Goal: Navigation & Orientation: Understand site structure

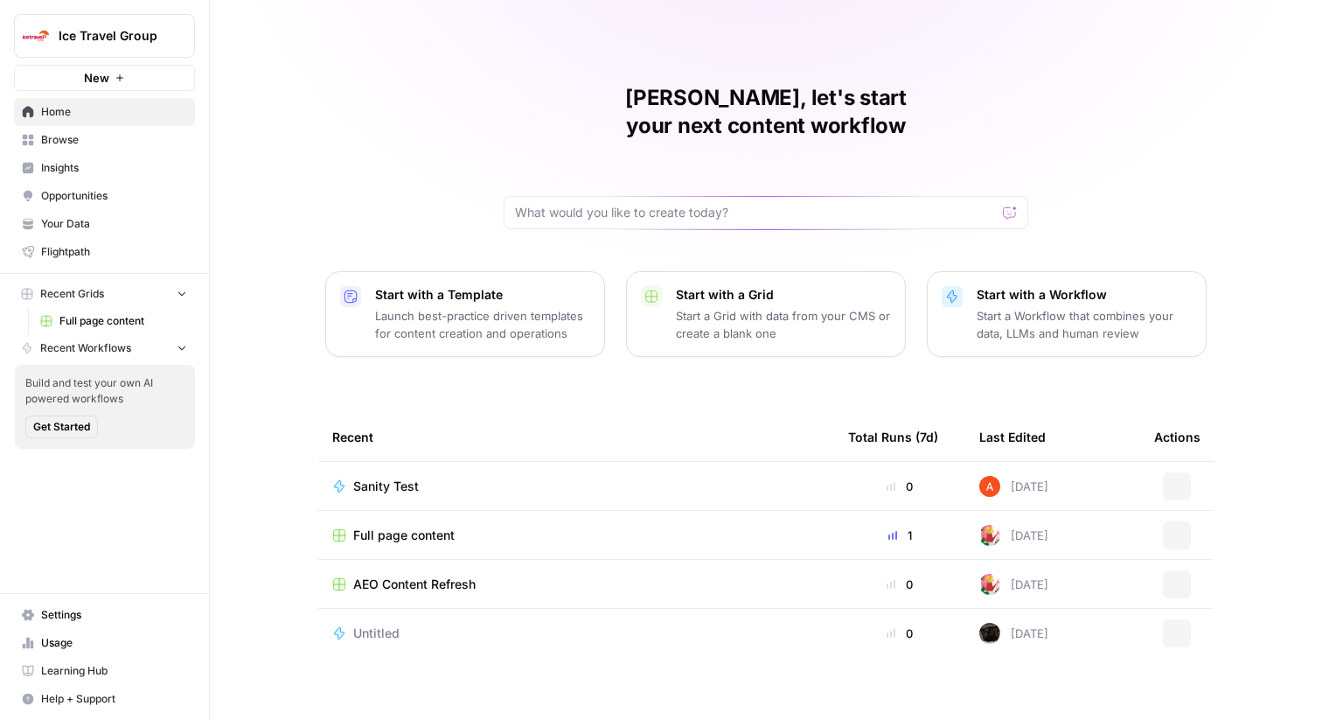
click at [118, 34] on span "Ice Travel Group" at bounding box center [112, 35] width 106 height 17
type input "comm"
click at [106, 117] on button "Commvault" at bounding box center [158, 131] width 280 height 28
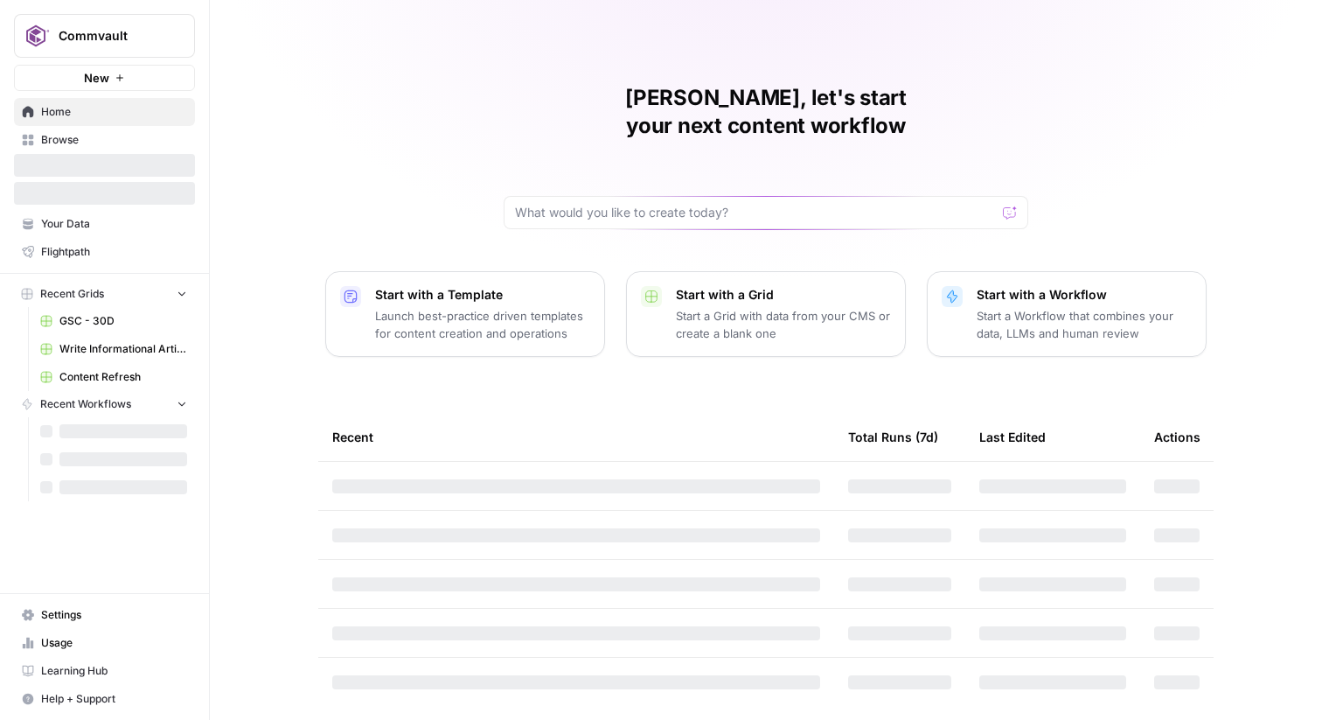
click at [101, 144] on span "Browse" at bounding box center [114, 140] width 146 height 16
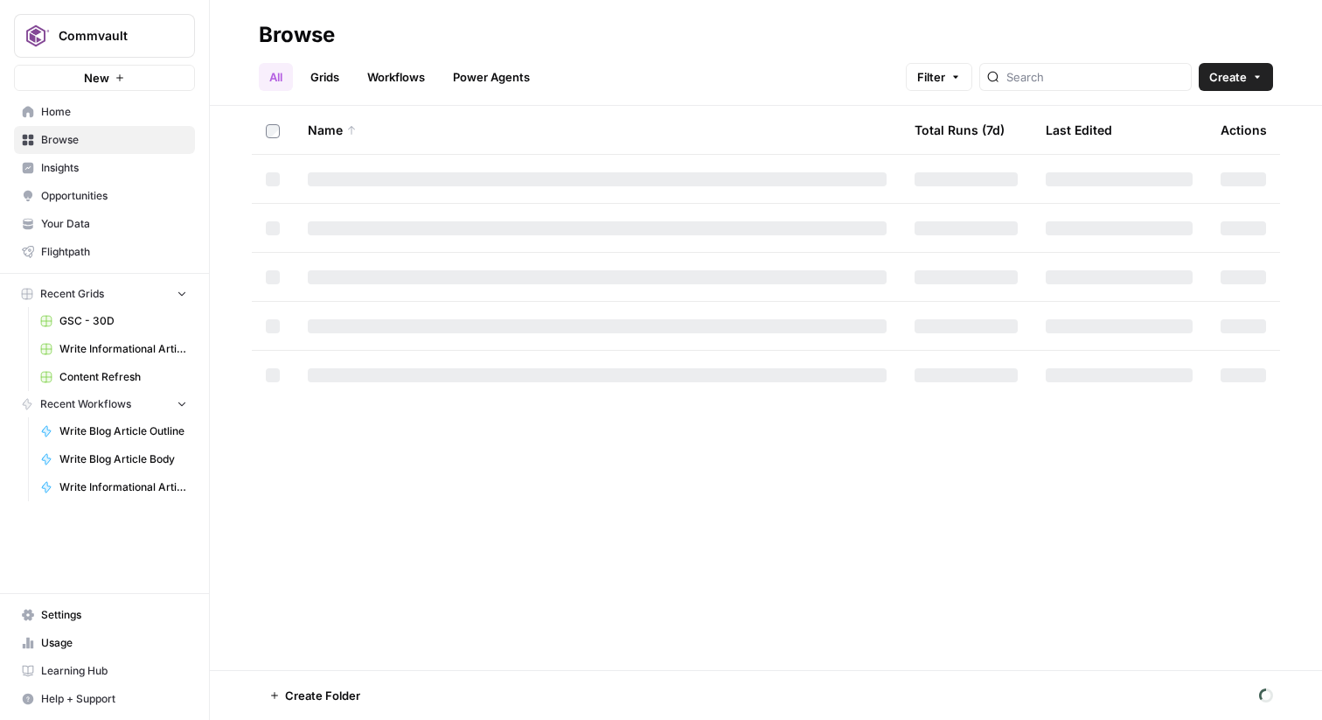
click at [101, 144] on span "Browse" at bounding box center [114, 140] width 146 height 16
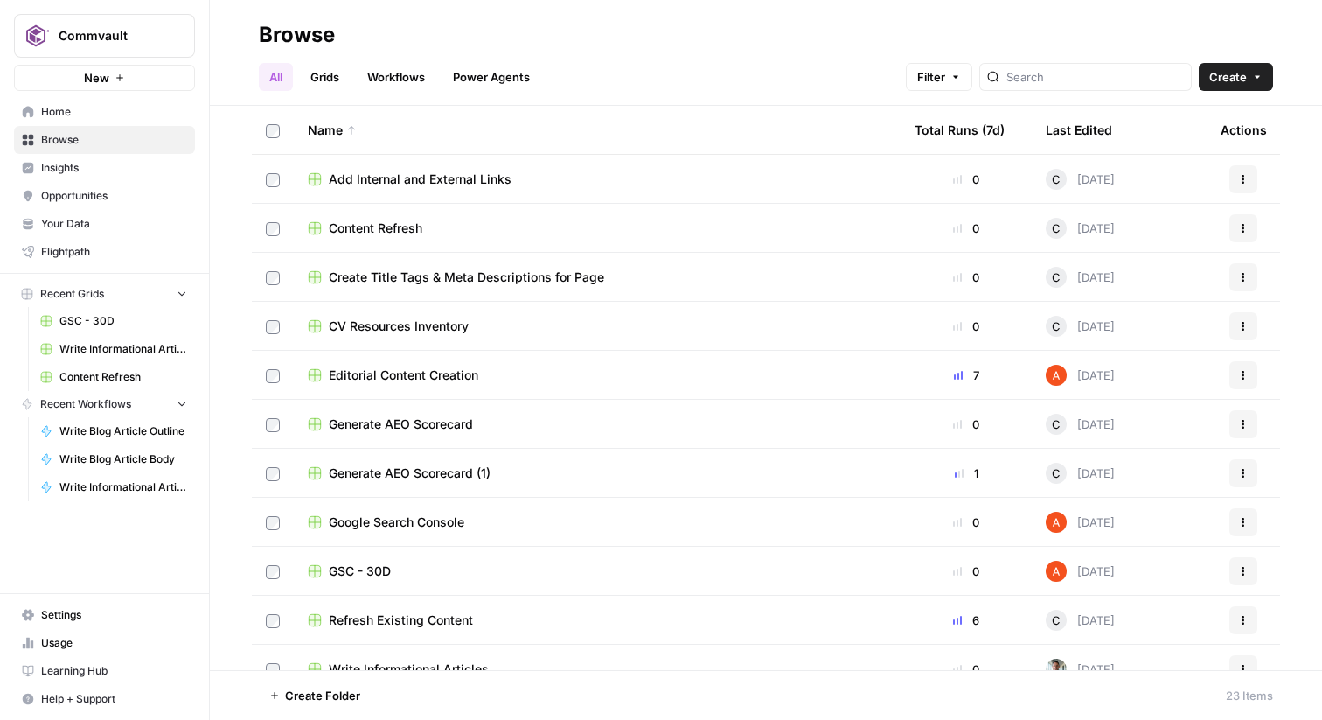
click at [102, 185] on link "Opportunities" at bounding box center [104, 196] width 181 height 28
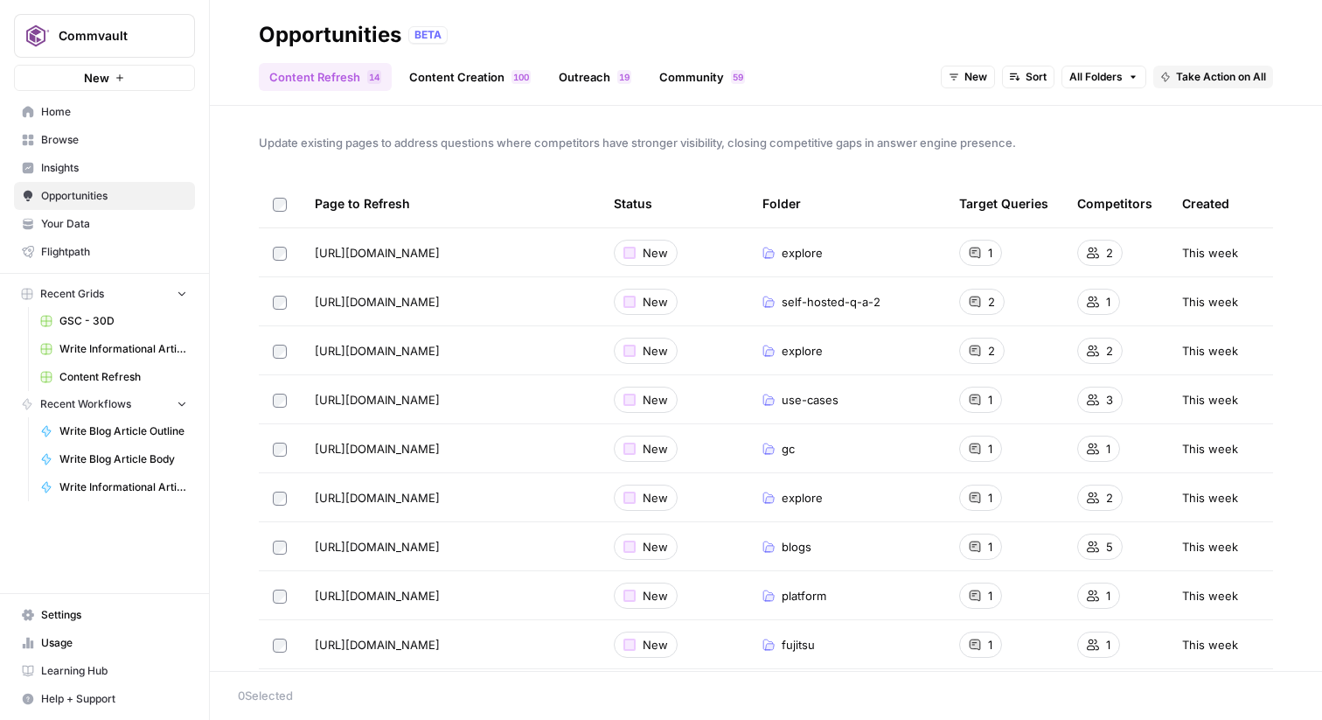
click at [107, 199] on span "Opportunities" at bounding box center [114, 196] width 146 height 16
click at [101, 228] on span "Your Data" at bounding box center [114, 224] width 146 height 16
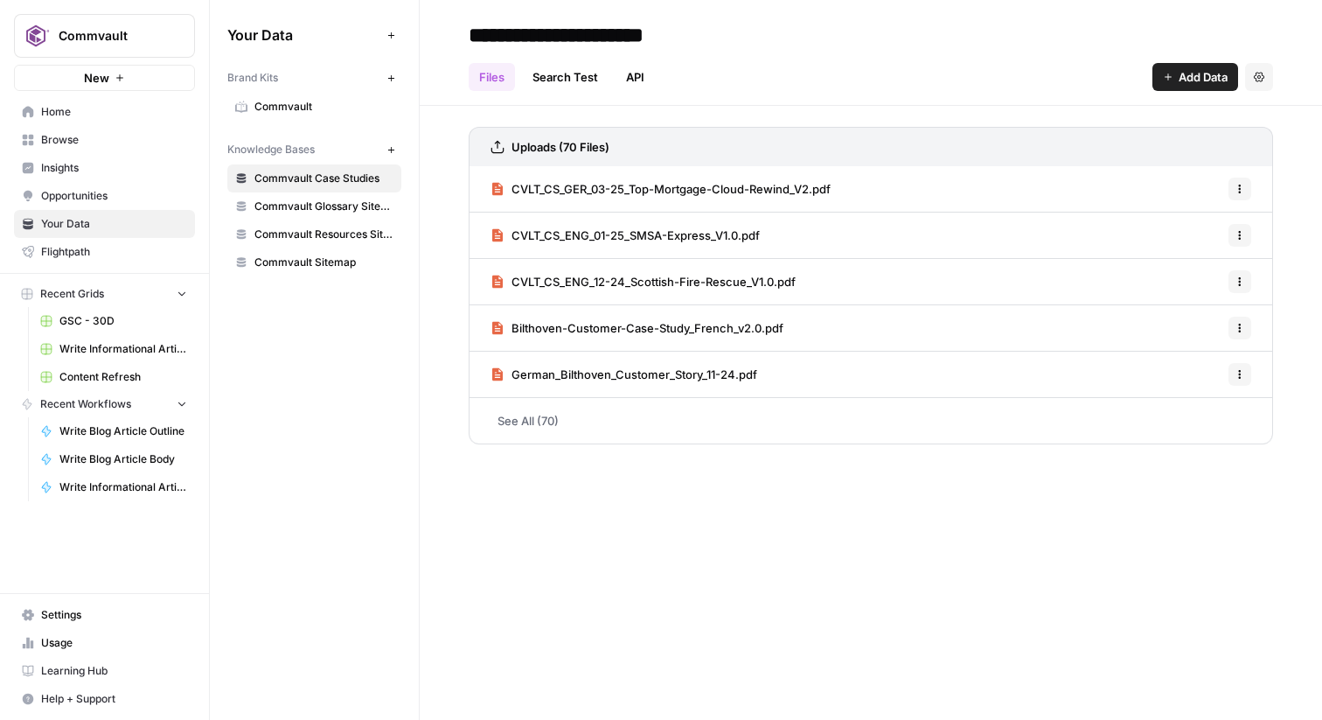
click at [105, 190] on span "Opportunities" at bounding box center [114, 196] width 146 height 16
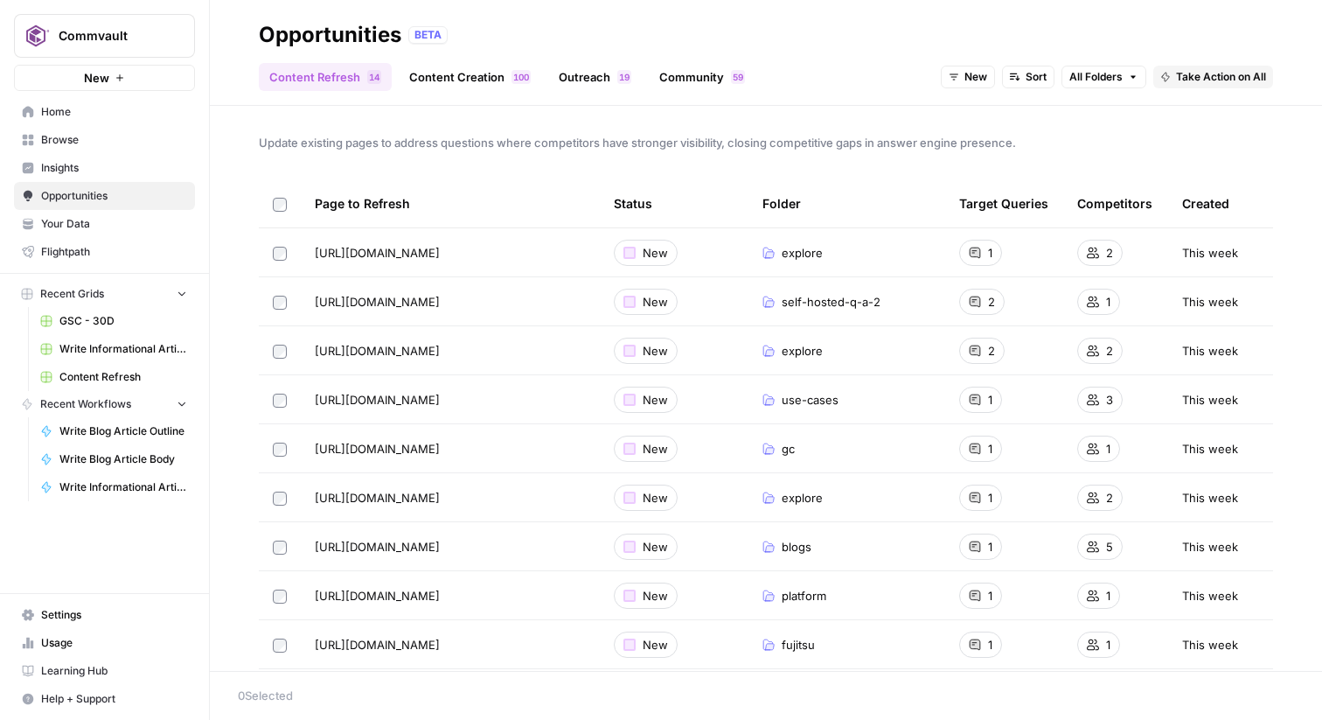
click at [106, 155] on link "Insights" at bounding box center [104, 168] width 181 height 28
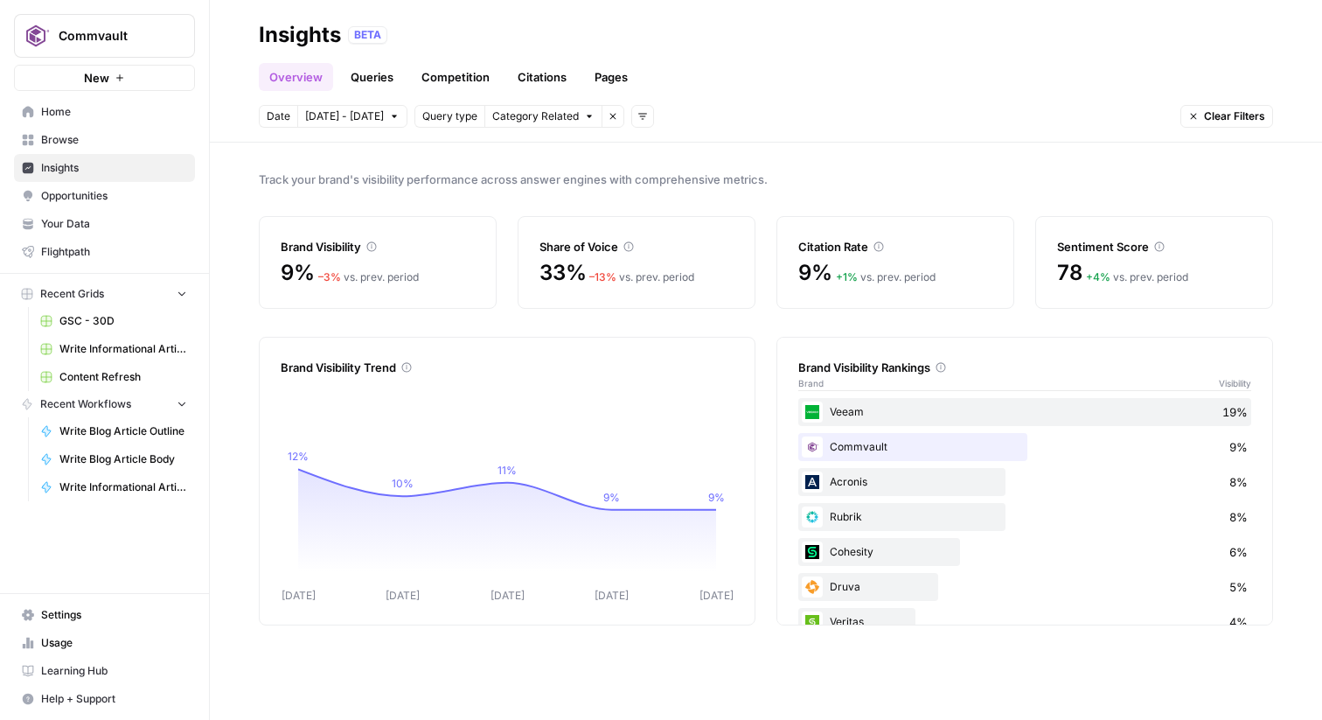
click at [120, 196] on span "Opportunities" at bounding box center [114, 196] width 146 height 16
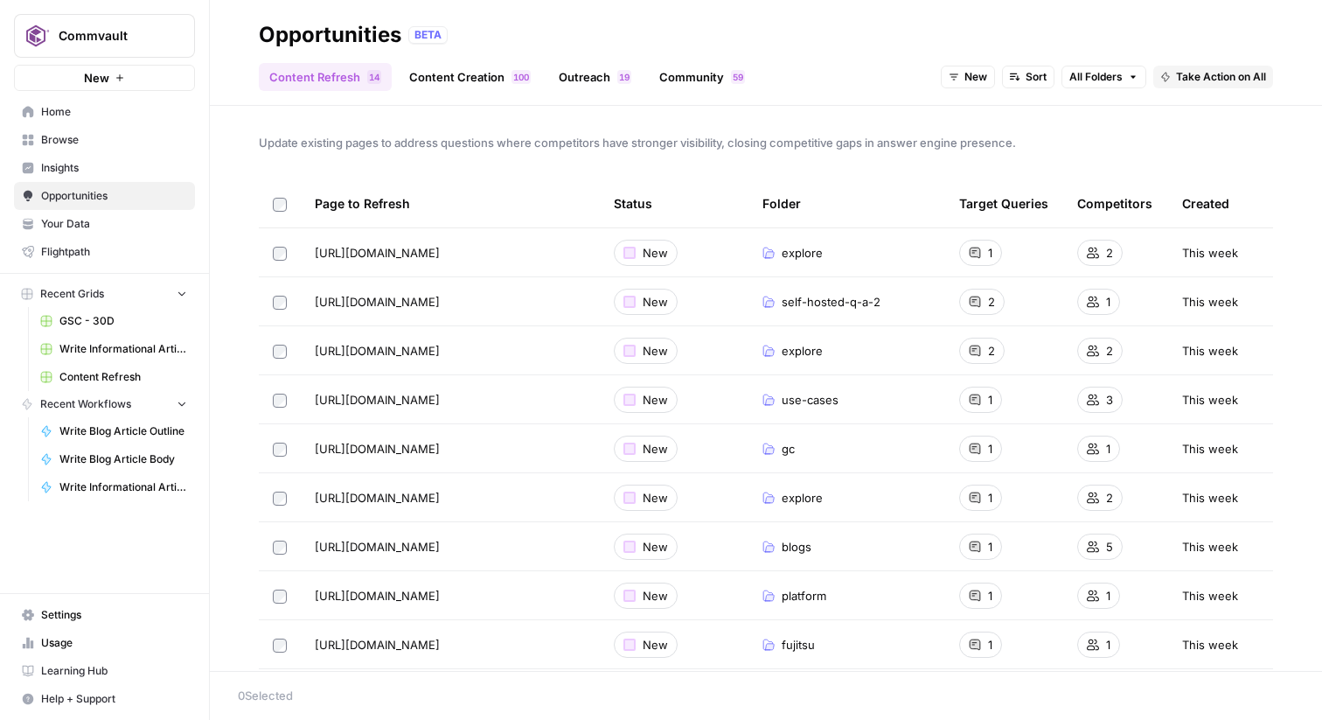
click at [143, 126] on link "Browse" at bounding box center [104, 140] width 181 height 28
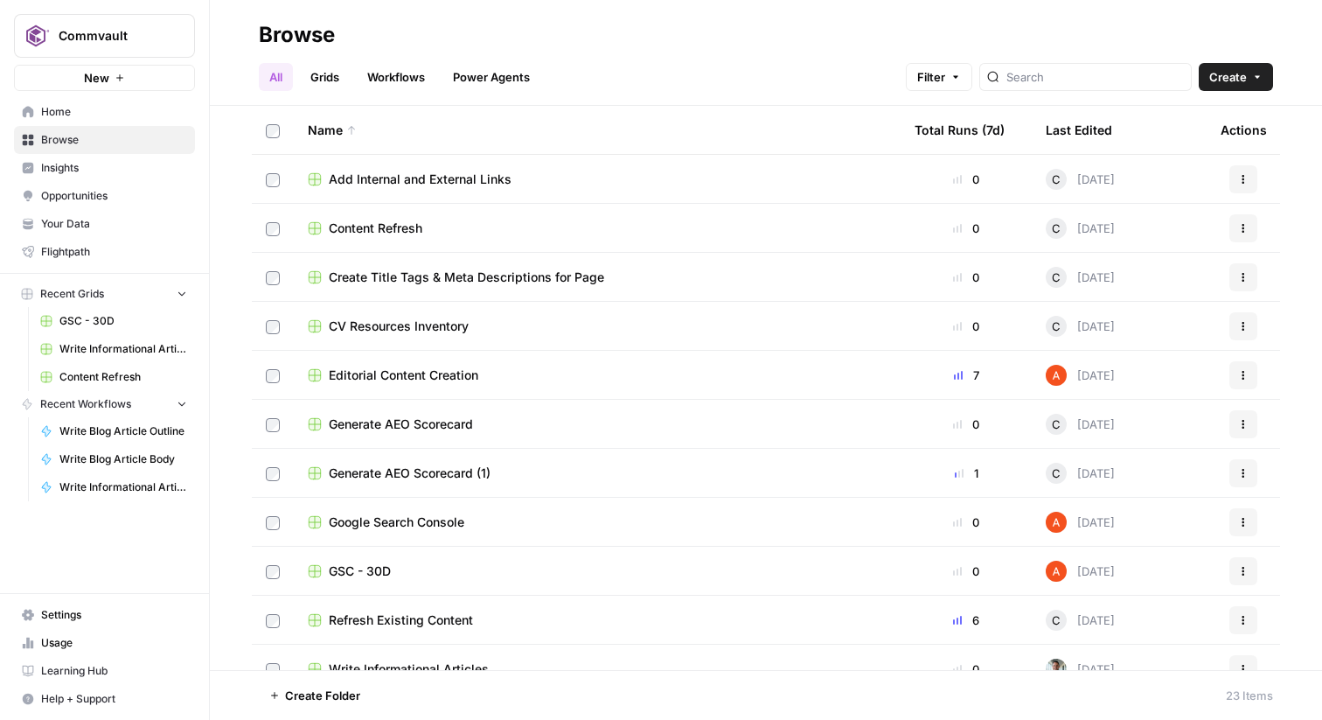
click at [338, 74] on link "Grids" at bounding box center [325, 77] width 50 height 28
